Goal: Task Accomplishment & Management: Manage account settings

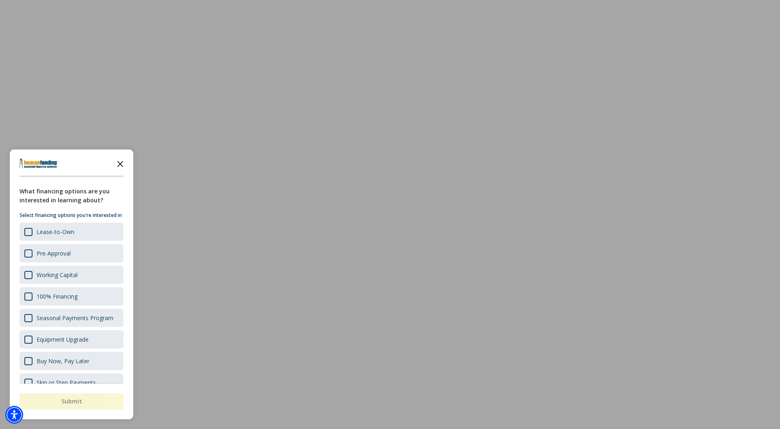
click at [115, 163] on icon "Close the survey" at bounding box center [120, 163] width 16 height 16
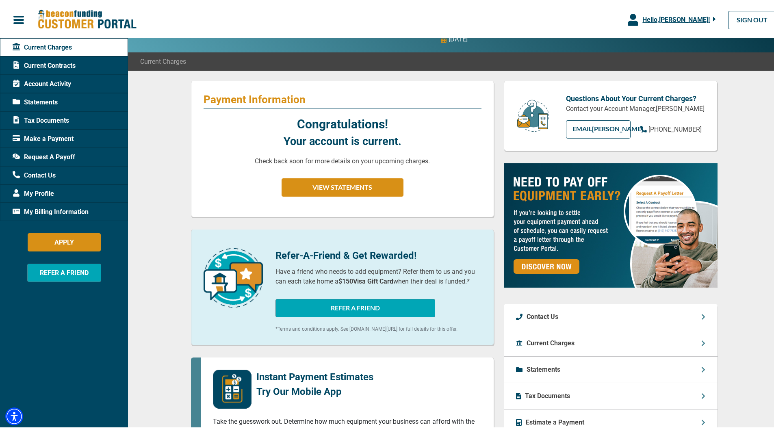
scroll to position [178, 0]
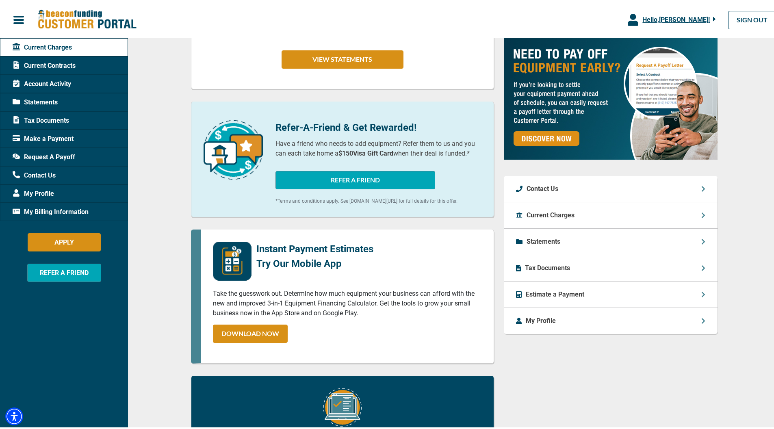
click at [587, 314] on div "My Profile" at bounding box center [611, 319] width 214 height 26
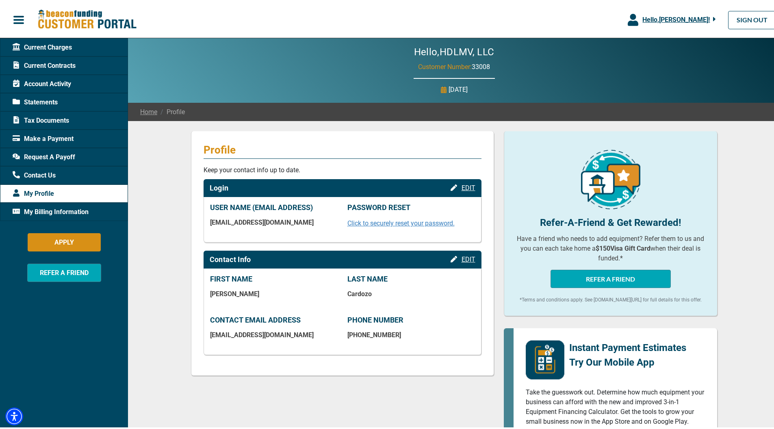
click at [91, 213] on div "My Billing Information" at bounding box center [64, 210] width 128 height 18
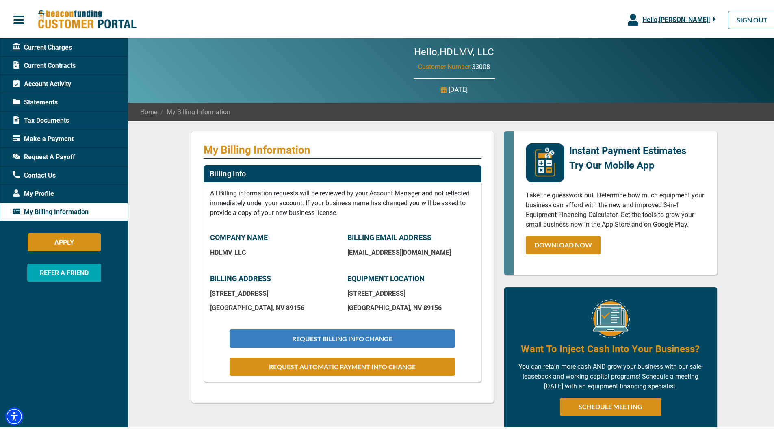
click at [396, 339] on button "REQUEST BILLING INFO CHANGE" at bounding box center [342, 337] width 225 height 18
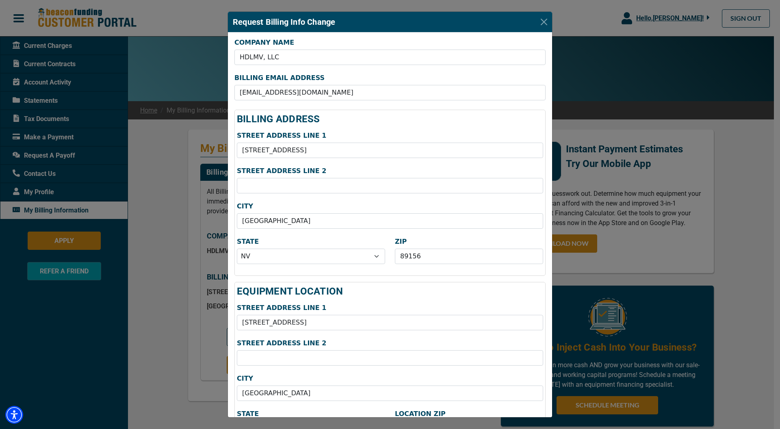
scroll to position [2, 0]
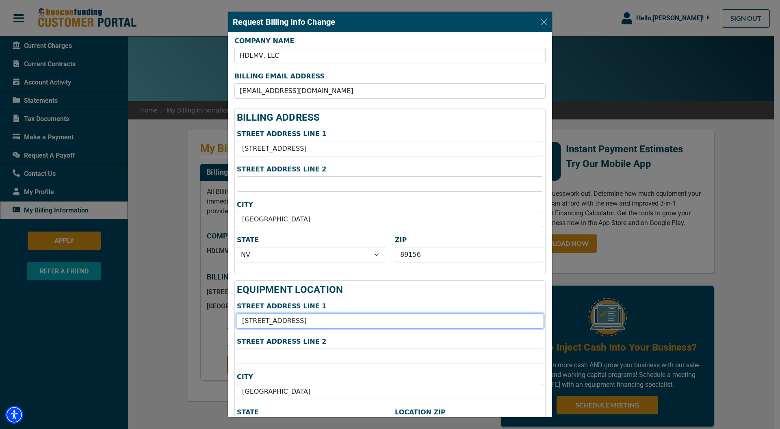
click at [315, 322] on input "[STREET_ADDRESS]" at bounding box center [390, 320] width 306 height 15
type input "4936 [PERSON_NAME] DR"
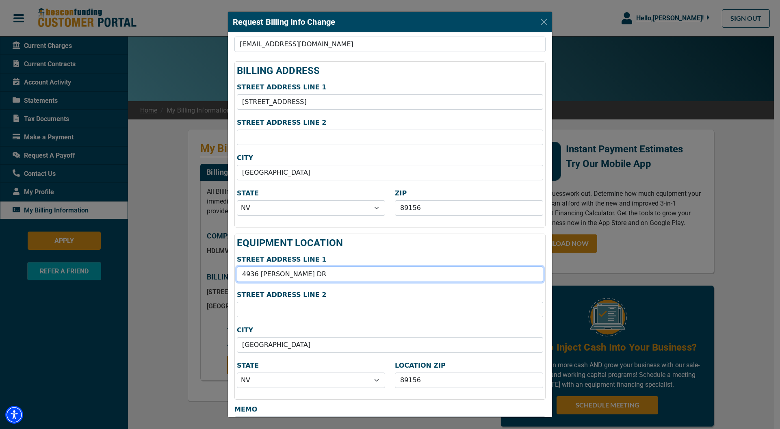
scroll to position [49, 0]
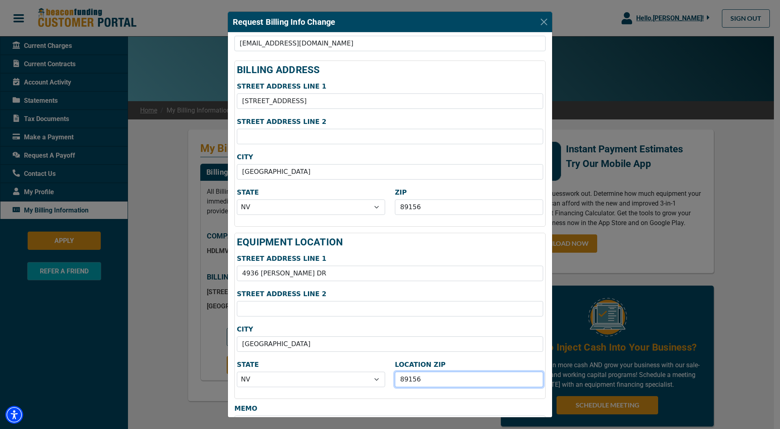
click at [467, 380] on input "89156" at bounding box center [469, 379] width 148 height 15
type input "89121"
click at [342, 358] on div "EQUIPMENT LOCATION STREET ADDRESS LINE [STREET_ADDRESS][PERSON_NAME] ADDRESS LI…" at bounding box center [390, 316] width 311 height 166
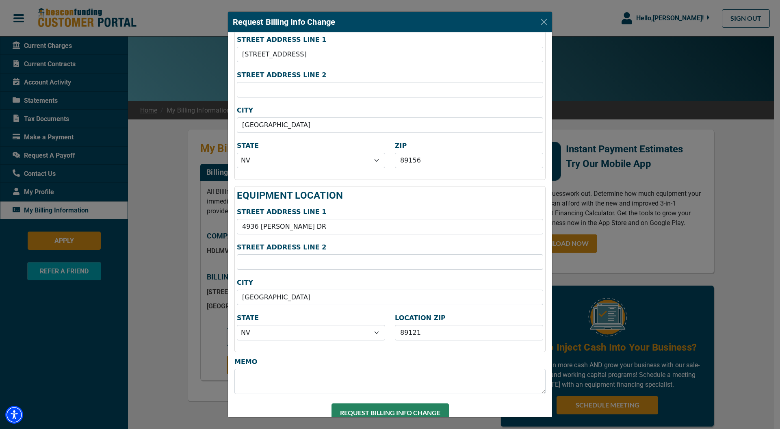
scroll to position [107, 0]
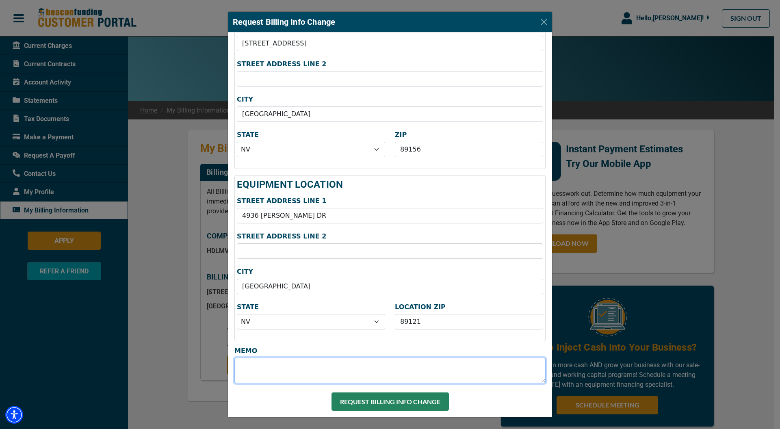
click at [326, 376] on textarea "MEMO" at bounding box center [390, 370] width 311 height 25
type textarea "m"
type textarea "r"
click at [336, 368] on textarea "RECENTLY MADE PERMANET MOVE" at bounding box center [390, 370] width 311 height 25
click at [330, 367] on textarea "RECENTLY MADE PERMANET MOVE" at bounding box center [390, 370] width 311 height 25
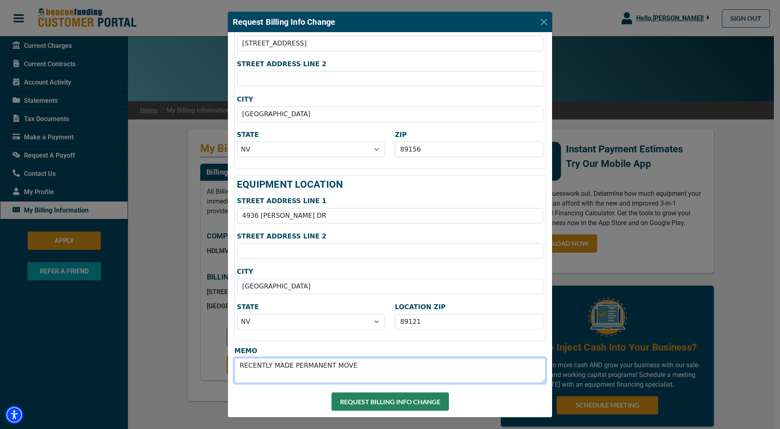
click at [380, 368] on textarea "RECENTLY MADE PERMANENT MOVE" at bounding box center [390, 370] width 311 height 25
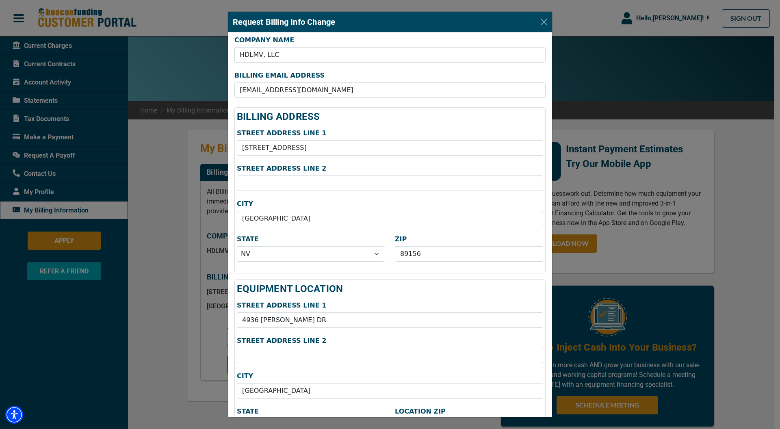
scroll to position [0, 0]
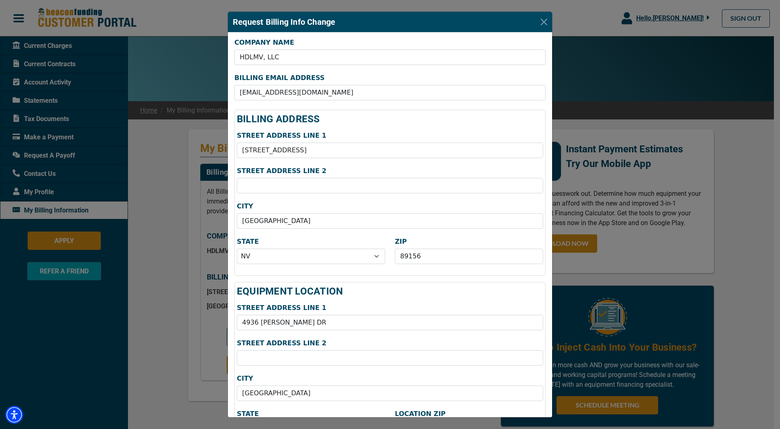
type textarea "RECENTLY MADE PERMANENT MOVE TO NEW ADRESS HOME ."
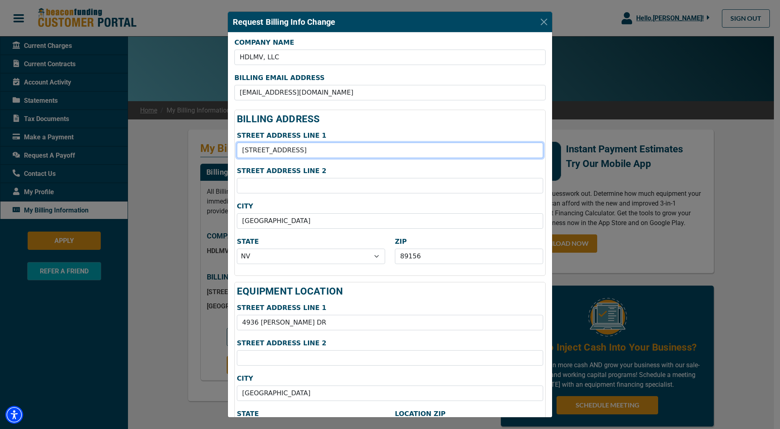
click at [319, 156] on input "[STREET_ADDRESS]" at bounding box center [390, 150] width 306 height 15
type input "4936 [PERSON_NAME] DR"
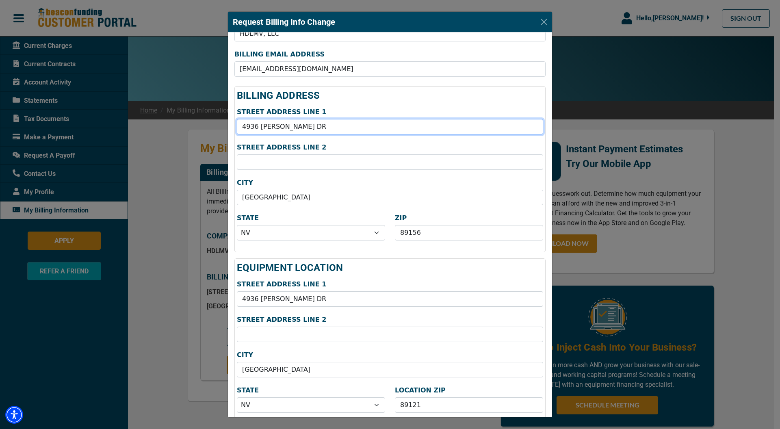
scroll to position [24, 0]
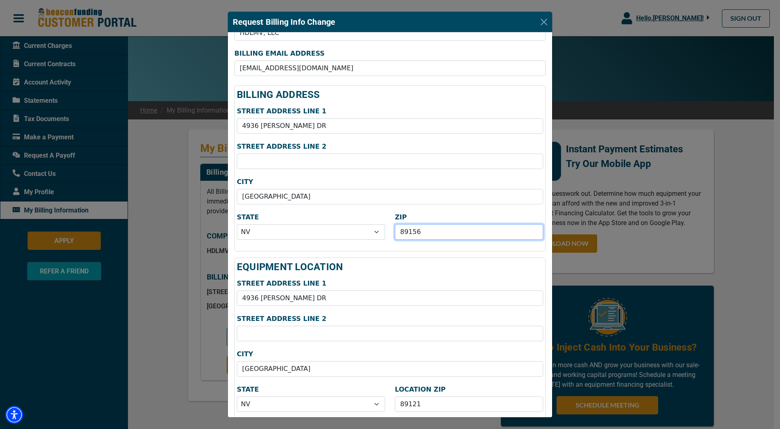
click at [452, 237] on input "89156" at bounding box center [469, 231] width 148 height 15
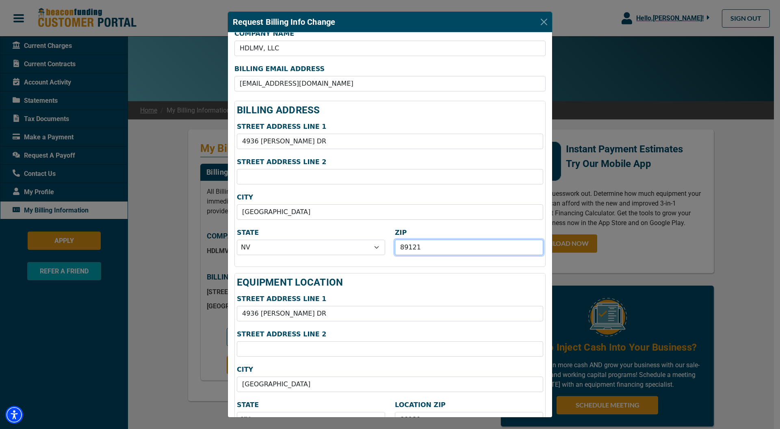
scroll to position [0, 0]
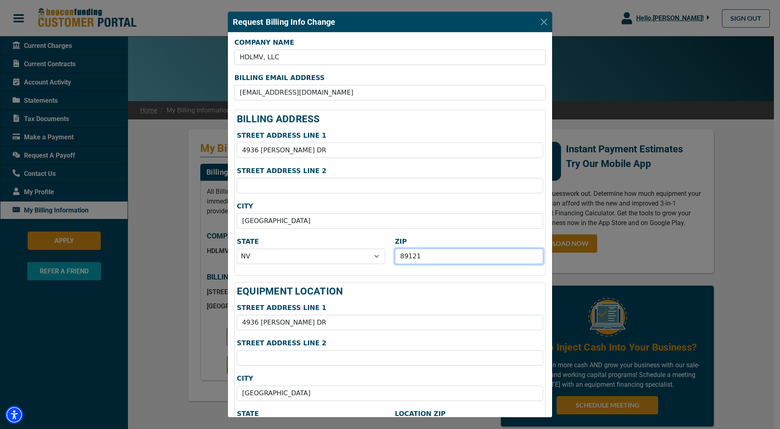
type input "89121"
click at [406, 110] on div "BILLING ADDRESS STREET ADDRESS LINE [STREET_ADDRESS][PERSON_NAME] ADDRESS LINE …" at bounding box center [390, 193] width 311 height 166
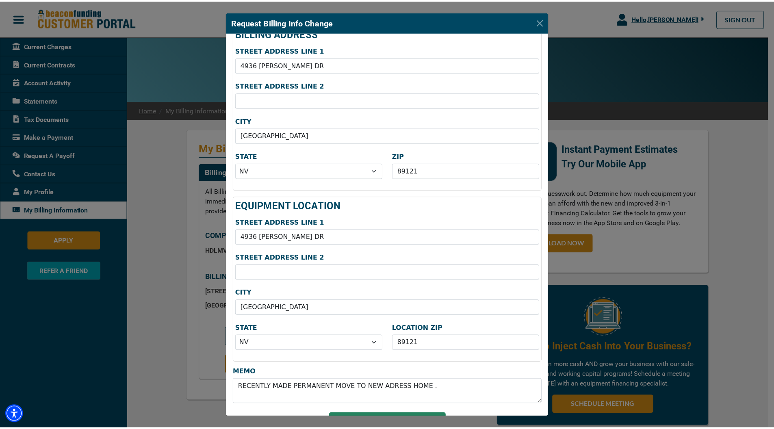
scroll to position [107, 0]
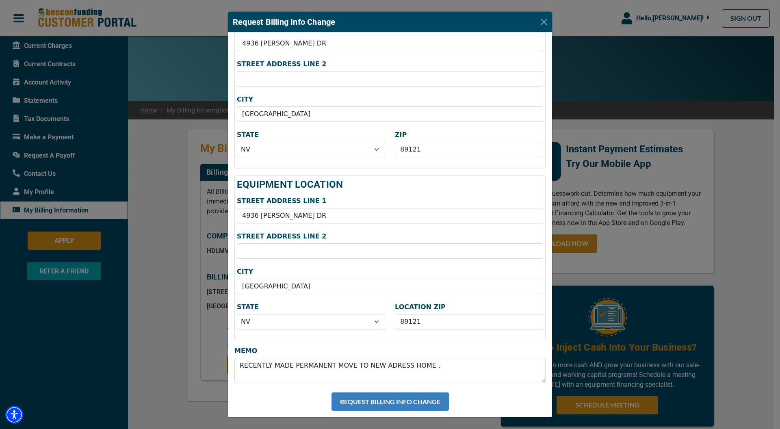
click at [400, 396] on button "REQUEST BILLING INFO CHANGE" at bounding box center [390, 402] width 117 height 18
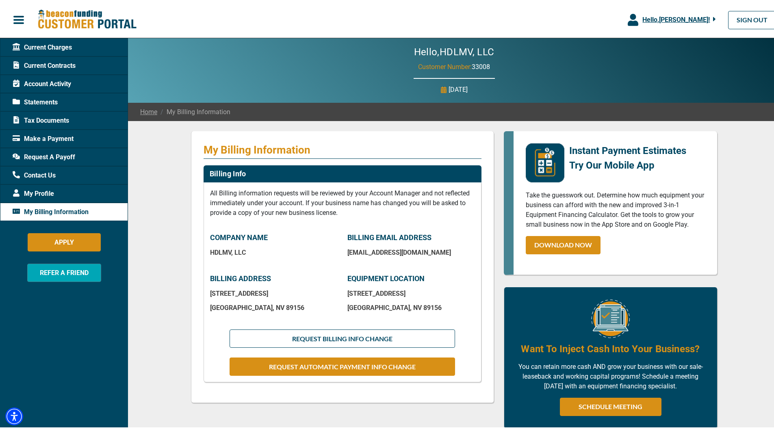
click at [67, 154] on span "Request A Payoff" at bounding box center [44, 156] width 63 height 10
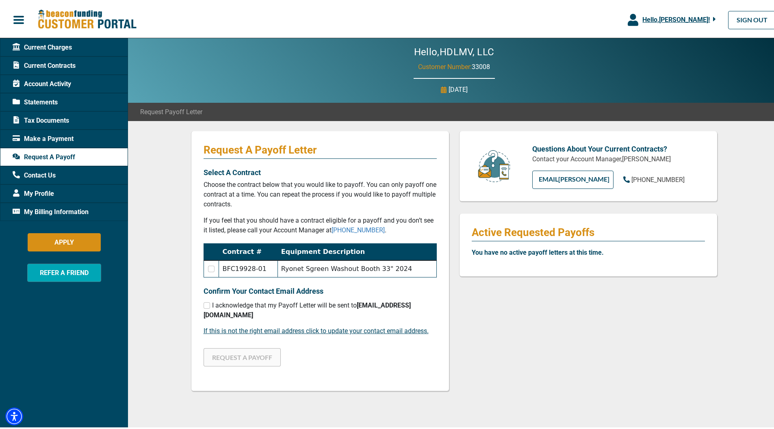
click at [332, 270] on td "Ryonet Sgreen Washout Booth 33" 2024" at bounding box center [357, 267] width 159 height 17
click at [208, 268] on input "checkbox" at bounding box center [211, 267] width 7 height 7
click at [314, 272] on td "Ryonet Sgreen Washout Booth 33" 2024" at bounding box center [357, 267] width 159 height 17
click at [214, 267] on td at bounding box center [211, 267] width 15 height 17
click at [210, 265] on input "checkbox" at bounding box center [211, 267] width 7 height 7
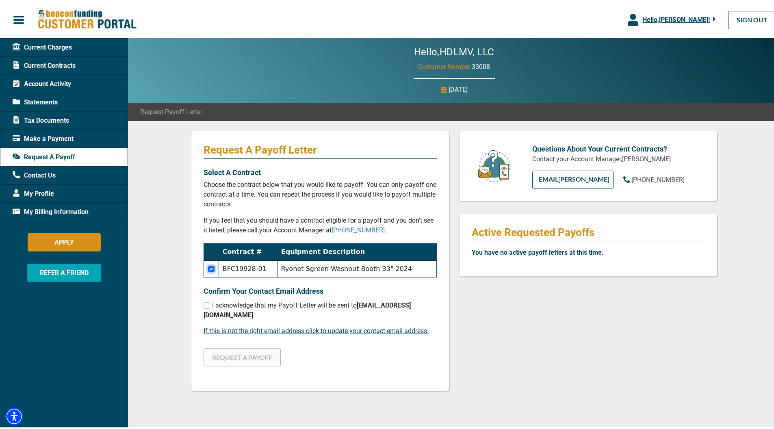
checkbox input "false"
click at [348, 259] on td "Ryonet Sgreen Washout Booth 33" 2024" at bounding box center [357, 267] width 159 height 17
click at [57, 133] on span "Make a Payment" at bounding box center [43, 138] width 61 height 10
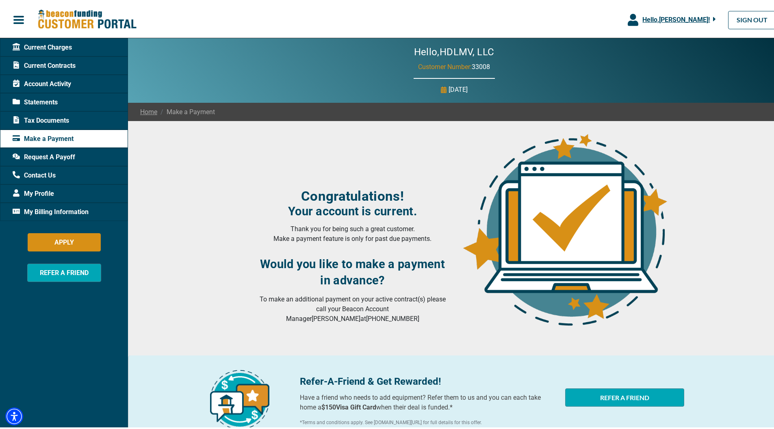
click at [60, 122] on span "Tax Documents" at bounding box center [41, 119] width 56 height 10
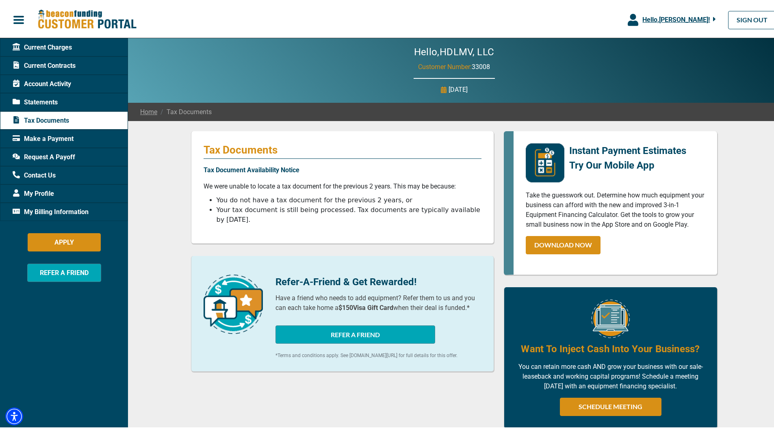
click at [63, 95] on div "Statements" at bounding box center [64, 100] width 128 height 18
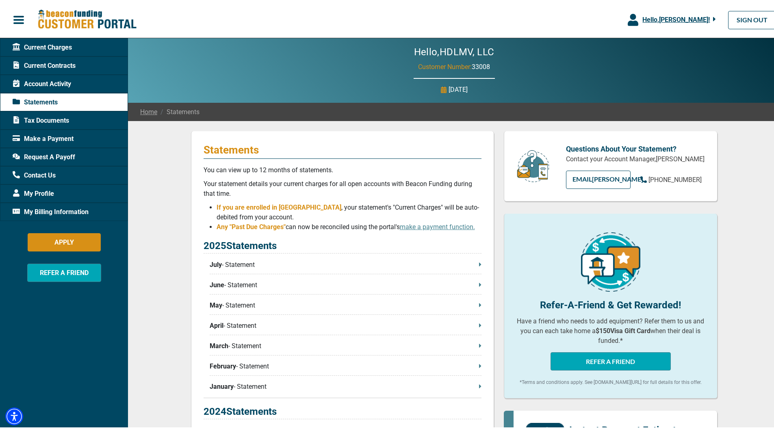
click at [65, 85] on span "Account Activity" at bounding box center [42, 83] width 59 height 10
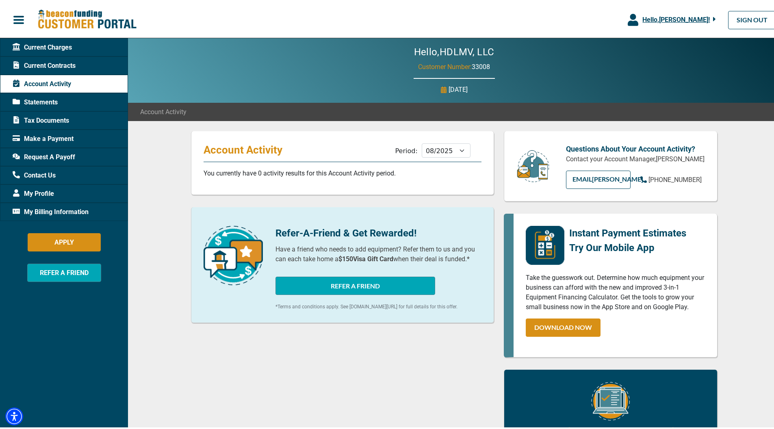
click at [31, 62] on span "Current Contracts" at bounding box center [44, 64] width 63 height 10
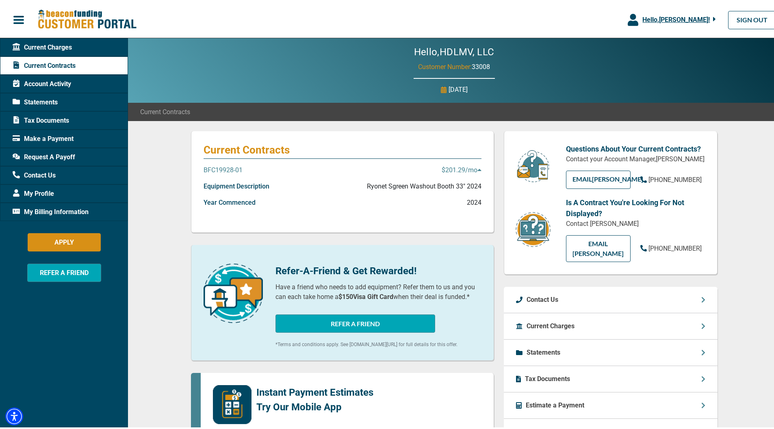
click at [464, 170] on p "$201.29 /mo" at bounding box center [462, 169] width 40 height 10
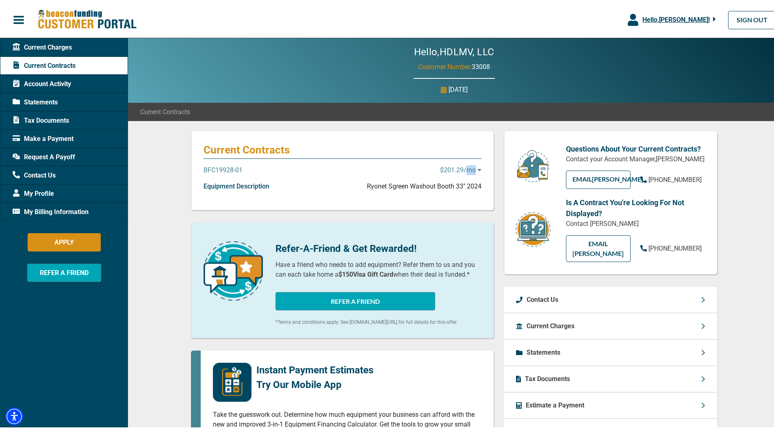
click at [464, 170] on p "$201.29 /mo" at bounding box center [460, 169] width 41 height 10
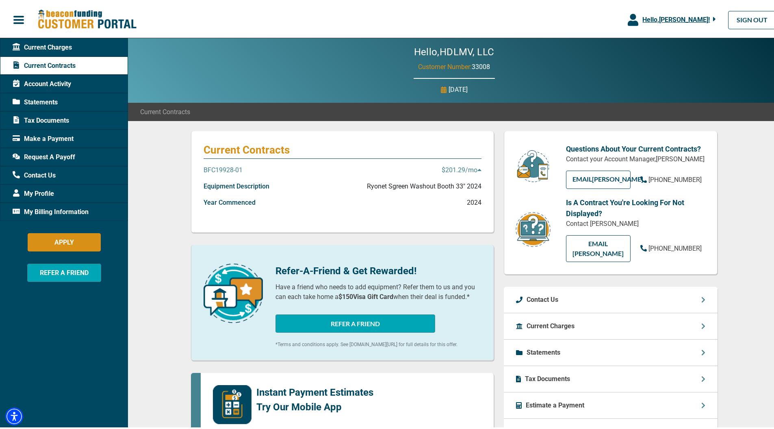
click at [232, 167] on p "BFC19928-01" at bounding box center [223, 169] width 39 height 10
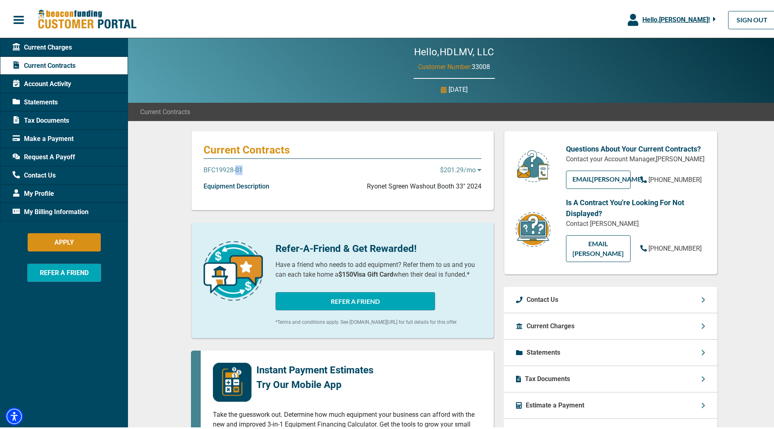
click at [232, 167] on p "BFC19928-01" at bounding box center [223, 169] width 39 height 10
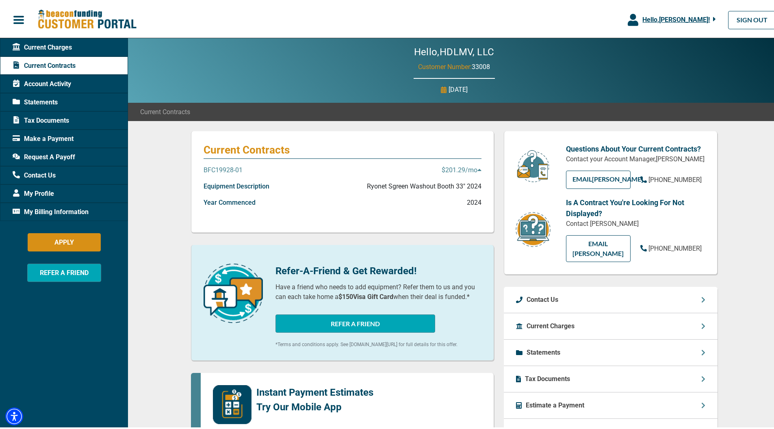
click at [79, 46] on div "Current Charges" at bounding box center [64, 46] width 128 height 18
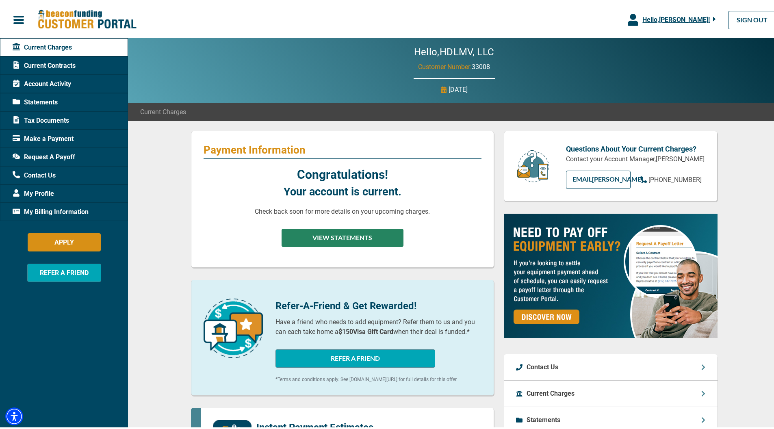
click at [380, 230] on button "VIEW STATEMENTS" at bounding box center [343, 236] width 122 height 18
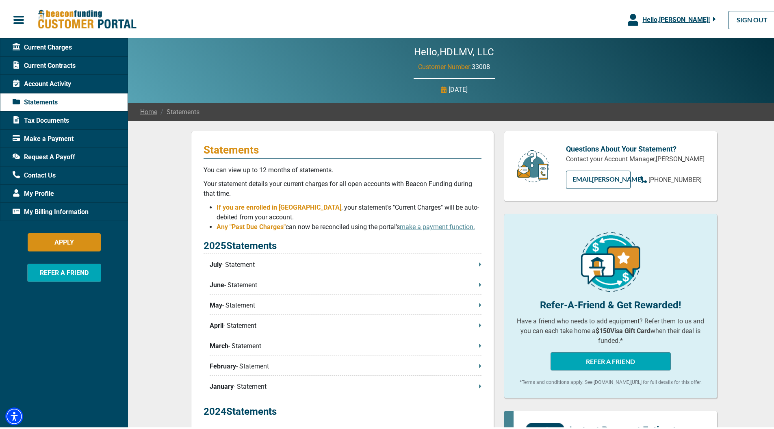
drag, startPoint x: 351, startPoint y: 267, endPoint x: 355, endPoint y: 265, distance: 4.4
click at [352, 267] on p "July - Statement" at bounding box center [346, 264] width 272 height 10
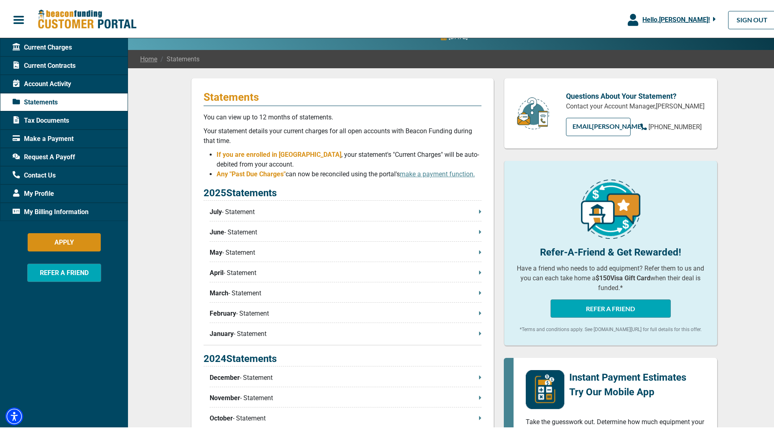
scroll to position [72, 0]
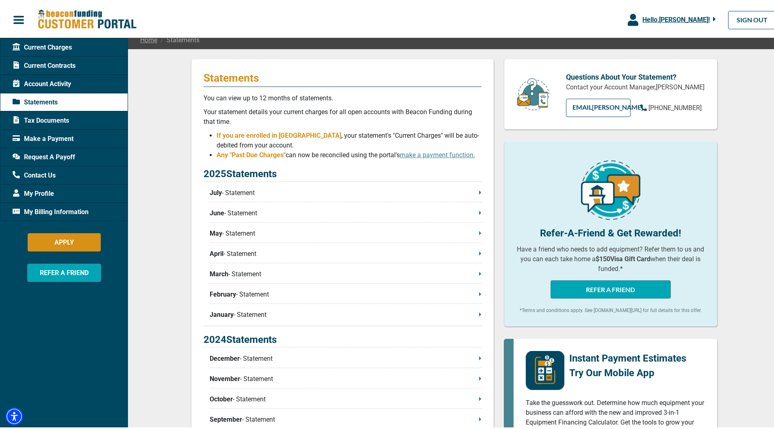
click at [67, 186] on div "My Profile" at bounding box center [64, 192] width 128 height 18
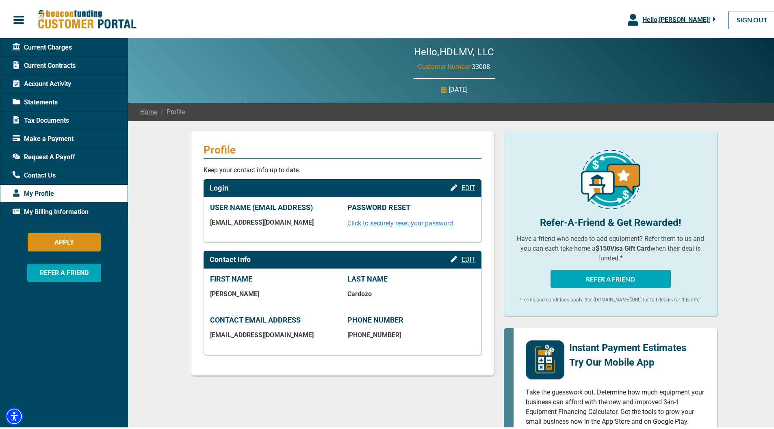
click at [680, 20] on span "Hello, [PERSON_NAME] !" at bounding box center [676, 18] width 67 height 8
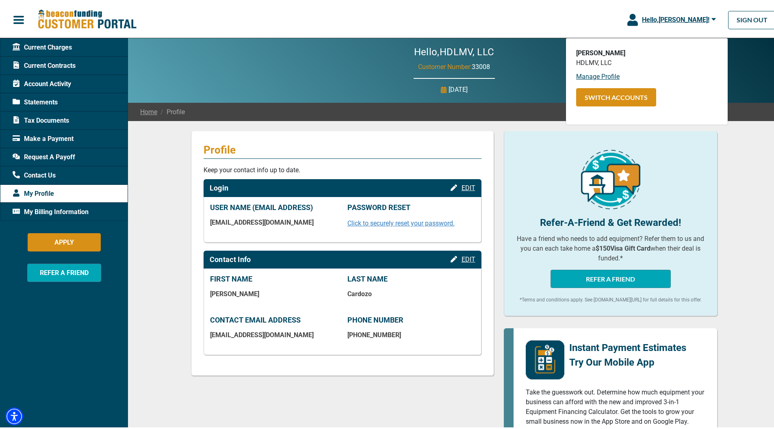
click at [85, 44] on div "Current Charges" at bounding box center [64, 46] width 128 height 18
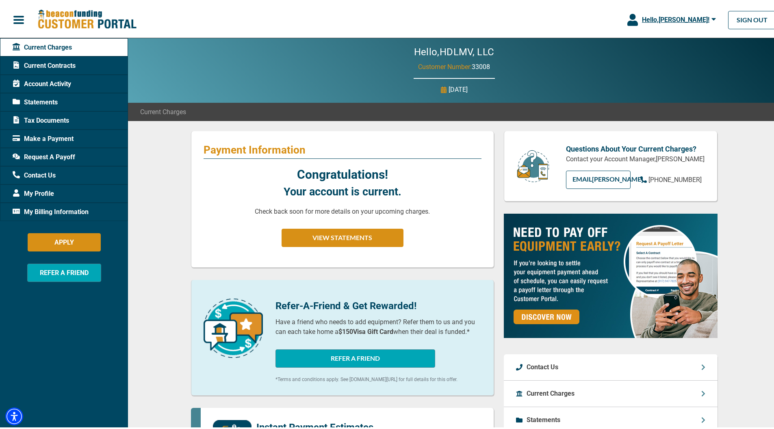
click at [62, 48] on span "Current Charges" at bounding box center [42, 46] width 59 height 10
click at [63, 65] on span "Current Contracts" at bounding box center [44, 64] width 63 height 10
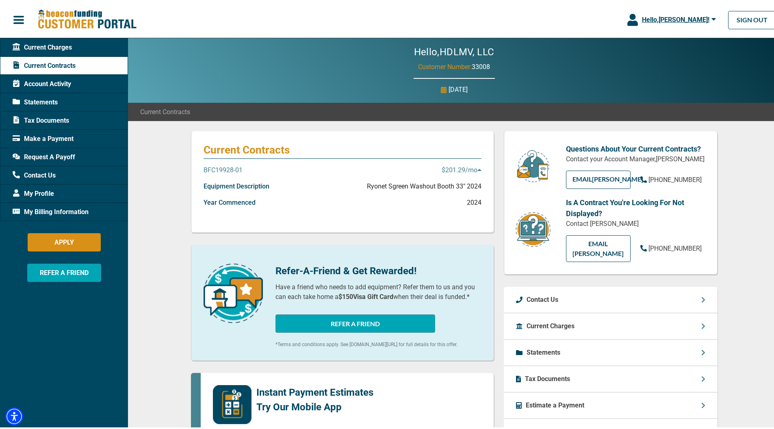
click at [237, 187] on p "Equipment Description" at bounding box center [237, 185] width 66 height 10
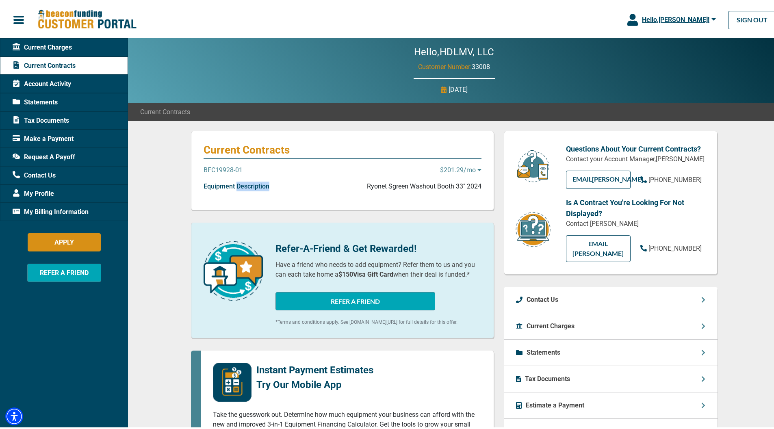
click at [237, 187] on p "Equipment Description" at bounding box center [237, 185] width 66 height 10
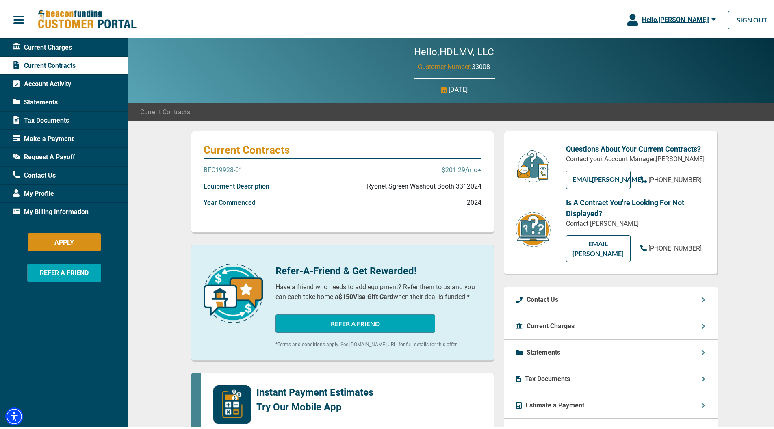
click at [235, 199] on p "Year Commenced" at bounding box center [230, 201] width 52 height 10
click at [230, 169] on p "BFC19928-01" at bounding box center [223, 169] width 39 height 10
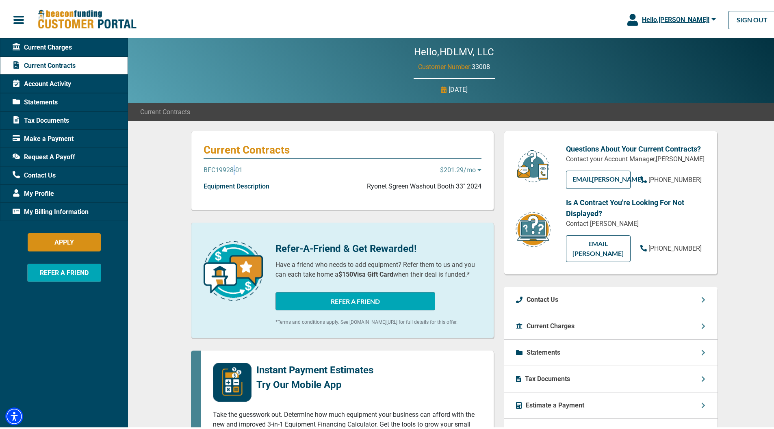
click at [230, 169] on p "BFC19928-01" at bounding box center [223, 169] width 39 height 10
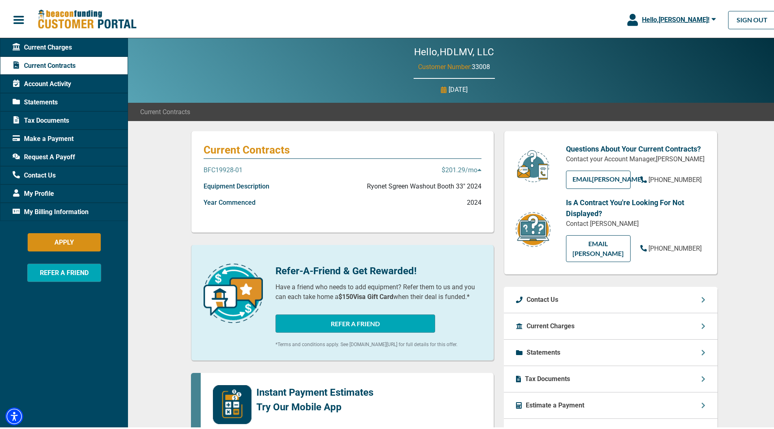
click at [231, 184] on p "Equipment Description" at bounding box center [237, 185] width 66 height 10
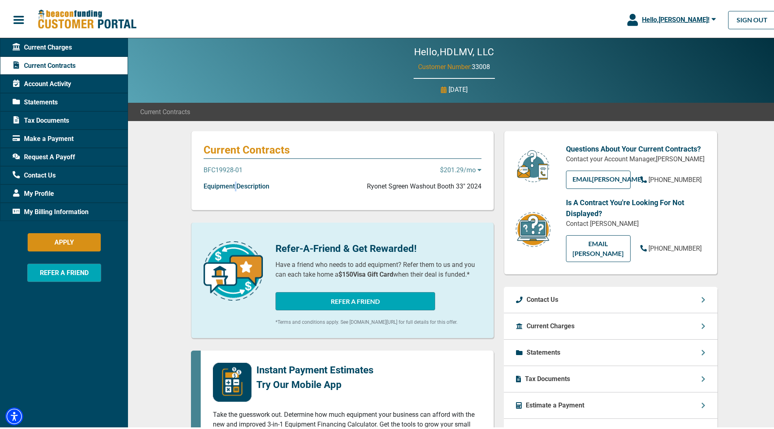
click at [231, 184] on p "Equipment Description" at bounding box center [237, 185] width 66 height 10
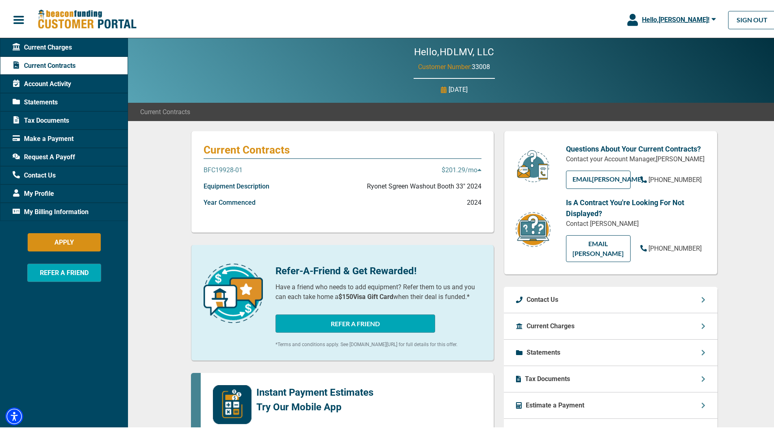
click at [420, 187] on p "Ryonet Sgreen Washout Booth 33" 2024" at bounding box center [424, 185] width 115 height 10
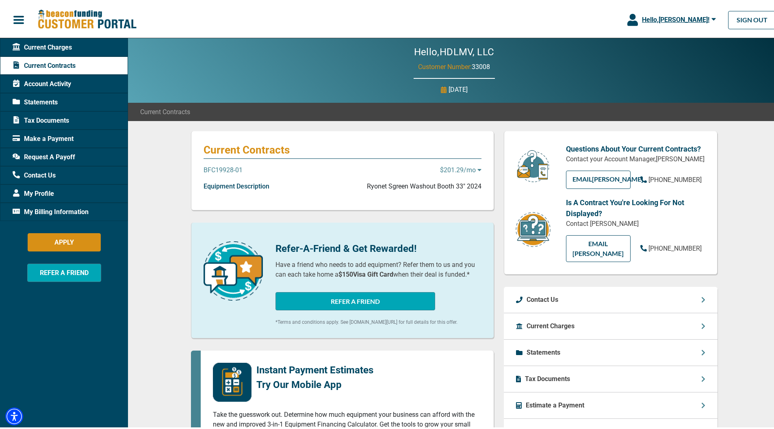
click at [343, 178] on div "BFC19928-01 $201.29 /mo" at bounding box center [343, 172] width 278 height 16
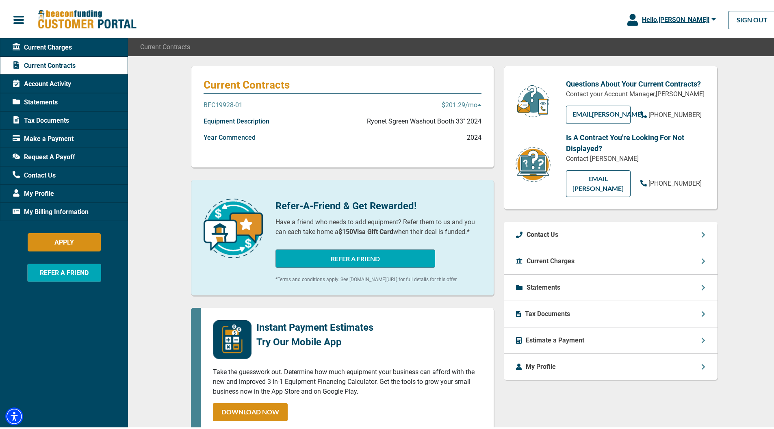
scroll to position [72, 0]
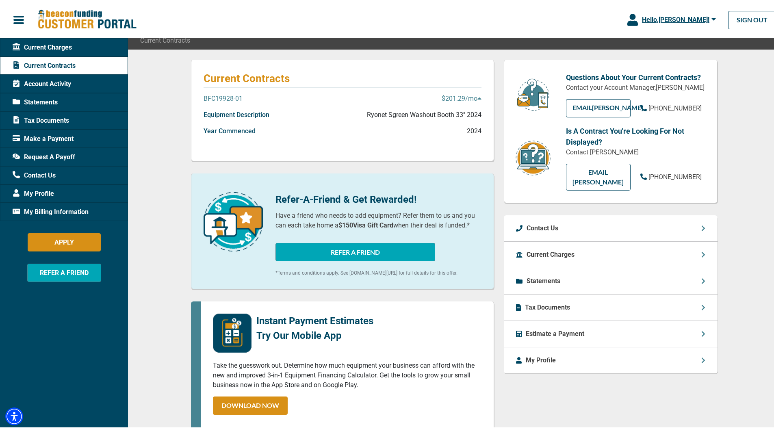
click at [472, 95] on p "$201.29 /mo" at bounding box center [462, 97] width 40 height 10
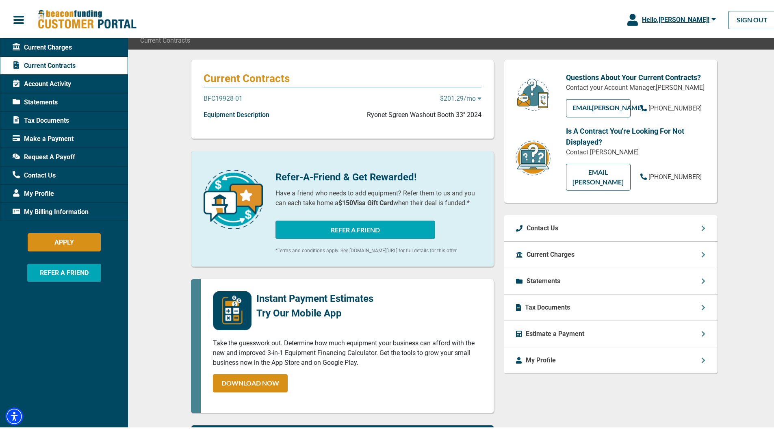
click at [472, 95] on p "$201.29 /mo" at bounding box center [460, 97] width 41 height 10
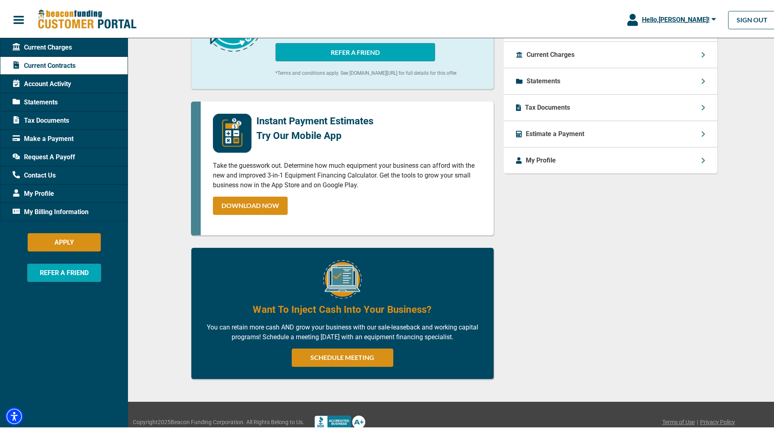
scroll to position [291, 0]
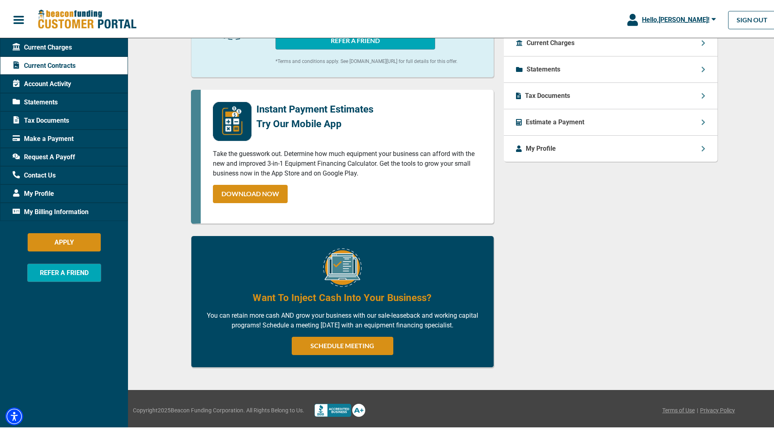
click at [61, 86] on span "Account Activity" at bounding box center [42, 83] width 59 height 10
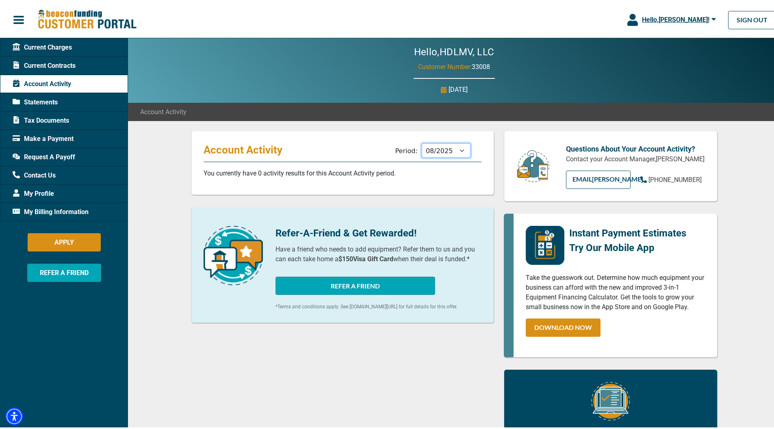
click at [432, 148] on select "09/2025 08/2025 07/2025 06/2025 05/2025 04/2025 03/2025 02/2025 01/2025 12/2024…" at bounding box center [446, 149] width 49 height 14
click at [442, 150] on select "09/2025 08/2025 07/2025 06/2025 05/2025 04/2025 03/2025 02/2025 01/2025 12/2024…" at bounding box center [446, 149] width 49 height 14
click at [445, 152] on select "09/2025 08/2025 07/2025 06/2025 05/2025 04/2025 03/2025 02/2025 01/2025 12/2024…" at bounding box center [446, 149] width 49 height 14
select select "09/2024"
click at [487, 67] on span "33008" at bounding box center [481, 65] width 18 height 8
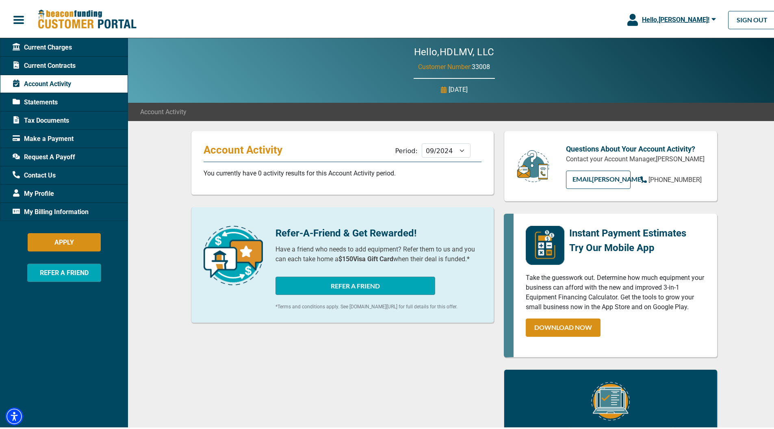
click at [478, 80] on div "Hello, HDLMV, LLC Customer Number: 33008 [DATE]" at bounding box center [454, 69] width 652 height 65
click at [105, 97] on div "Statements" at bounding box center [64, 100] width 128 height 18
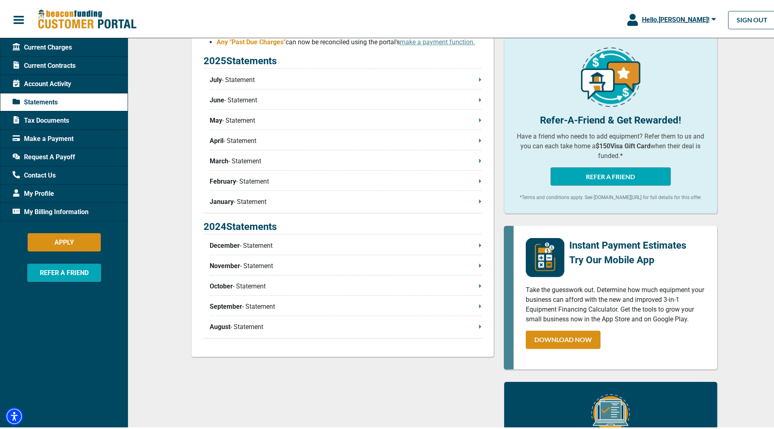
scroll to position [209, 0]
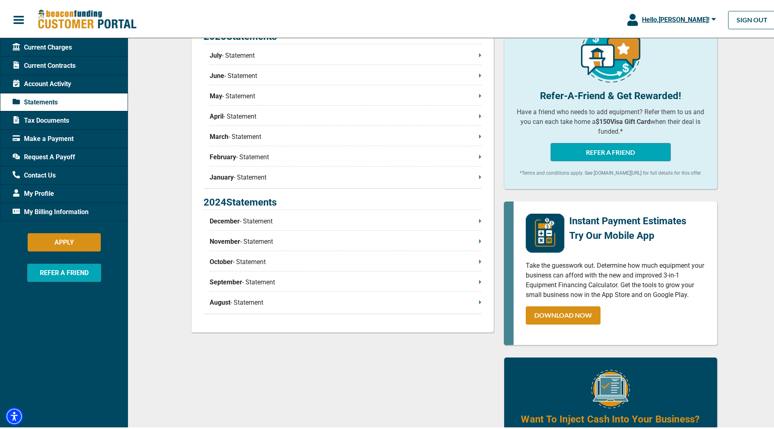
click at [24, 115] on span "Tax Documents" at bounding box center [41, 119] width 56 height 10
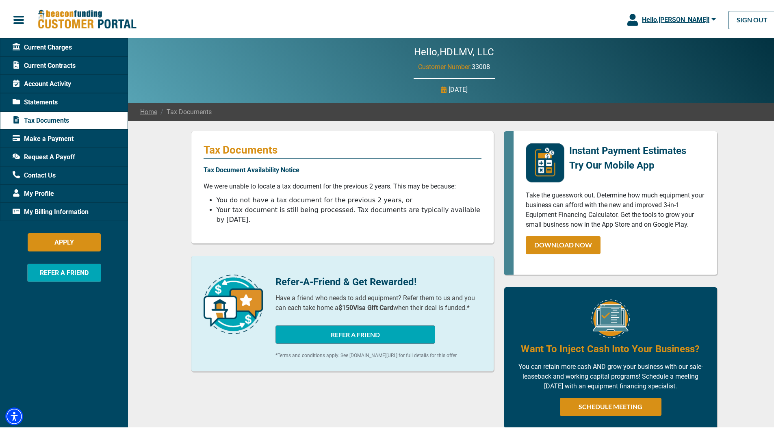
click at [80, 137] on div "Make a Payment" at bounding box center [64, 137] width 128 height 18
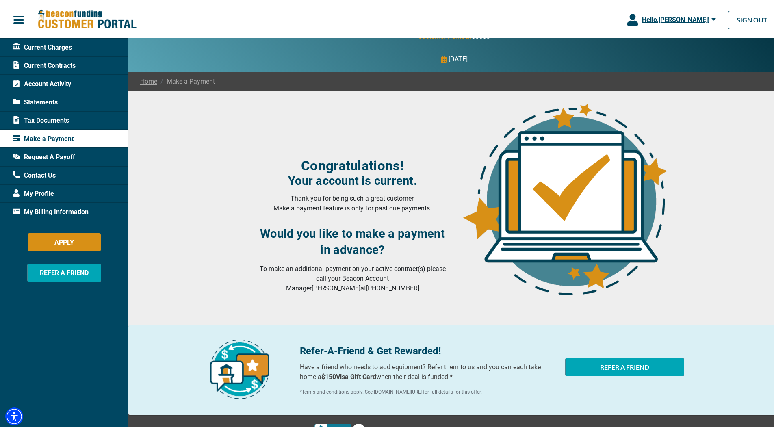
scroll to position [37, 0]
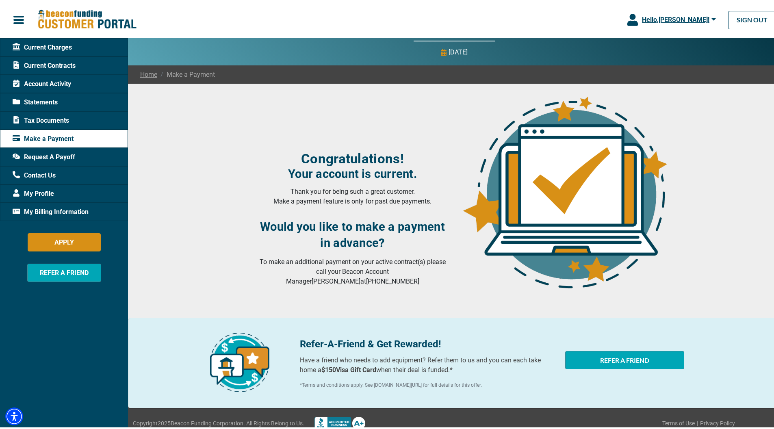
click at [92, 149] on div "Request A Payoff" at bounding box center [64, 155] width 128 height 18
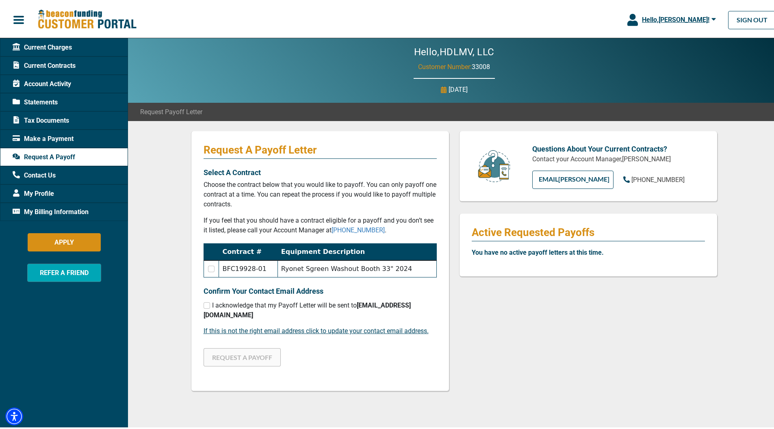
click at [54, 165] on div "Contact Us" at bounding box center [64, 174] width 128 height 18
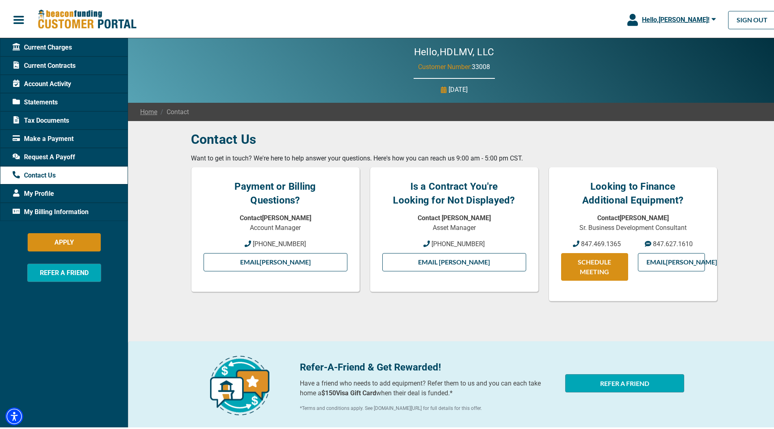
click at [54, 172] on span "Contact Us" at bounding box center [34, 174] width 43 height 10
click at [54, 173] on span "Contact Us" at bounding box center [34, 174] width 43 height 10
click at [54, 174] on span "Contact Us" at bounding box center [34, 174] width 43 height 10
click at [57, 185] on div "My Profile" at bounding box center [64, 192] width 128 height 18
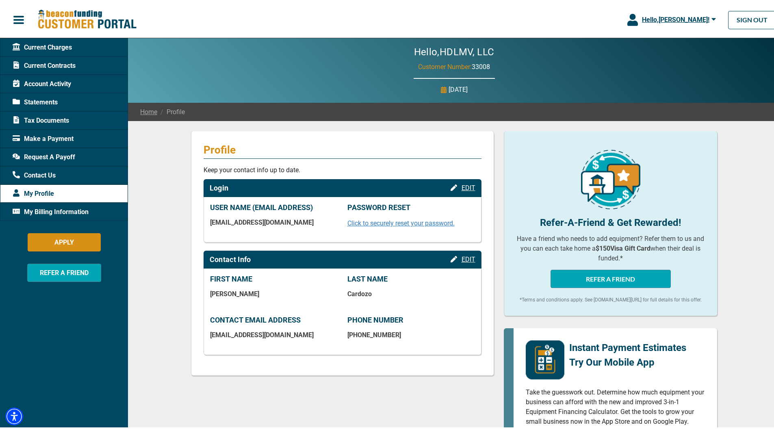
click at [61, 211] on span "My Billing Information" at bounding box center [51, 211] width 76 height 10
